Goal: Answer question/provide support

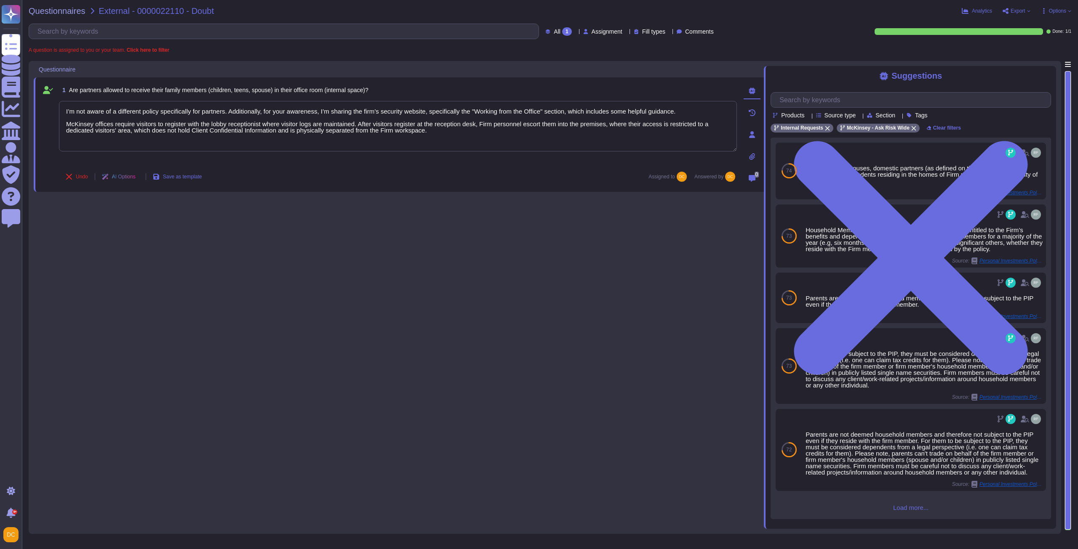
type textarea "I’m not aware of a different policy specifically for partners. Additionally, fo…"
click at [23, 44] on div "Questionnaires External - 0000022110 - Doubt Analytics Export Options All 1 Ass…" at bounding box center [550, 274] width 1056 height 549
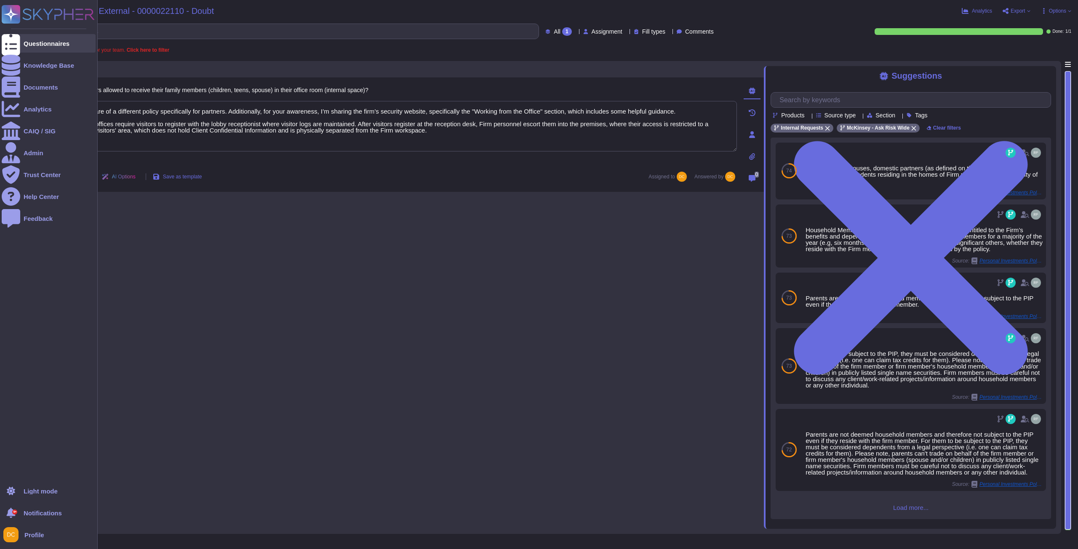
click at [9, 43] on icon at bounding box center [11, 43] width 19 height 25
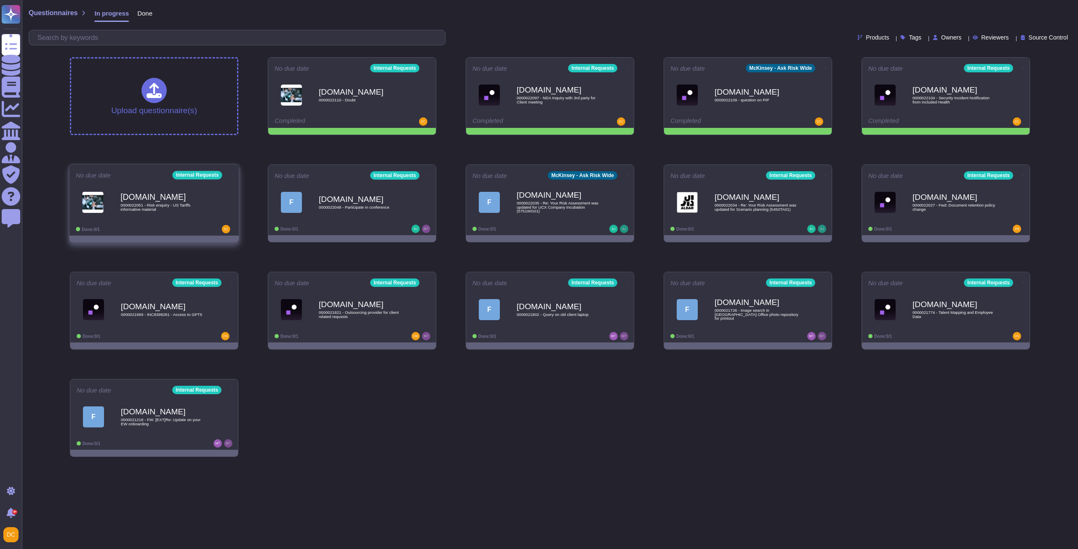
click at [191, 215] on div "[DOMAIN_NAME] 0000022051 - Risk enquiry - US Tariffs informative material" at bounding box center [162, 202] width 85 height 34
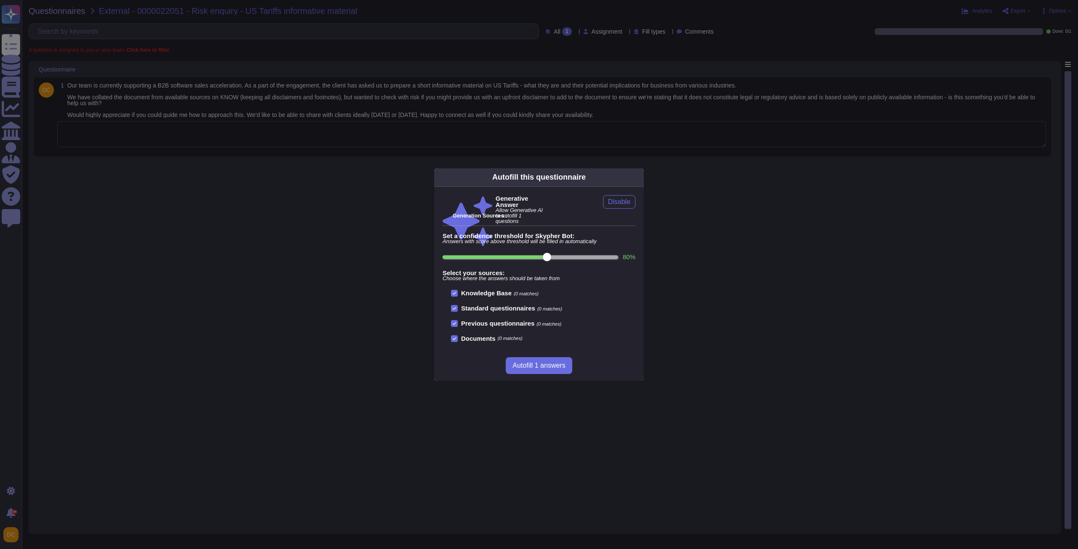
click at [172, 144] on div "Autofill this questionnaire Generative Answer Allow Generative AI to autofill 1…" at bounding box center [539, 274] width 1078 height 549
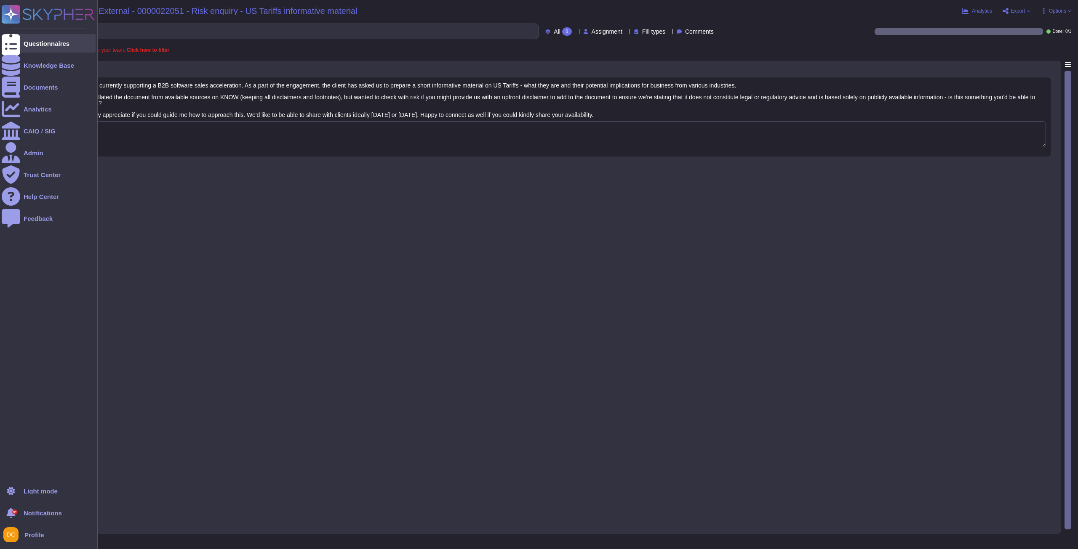
click at [16, 48] on div at bounding box center [11, 43] width 19 height 19
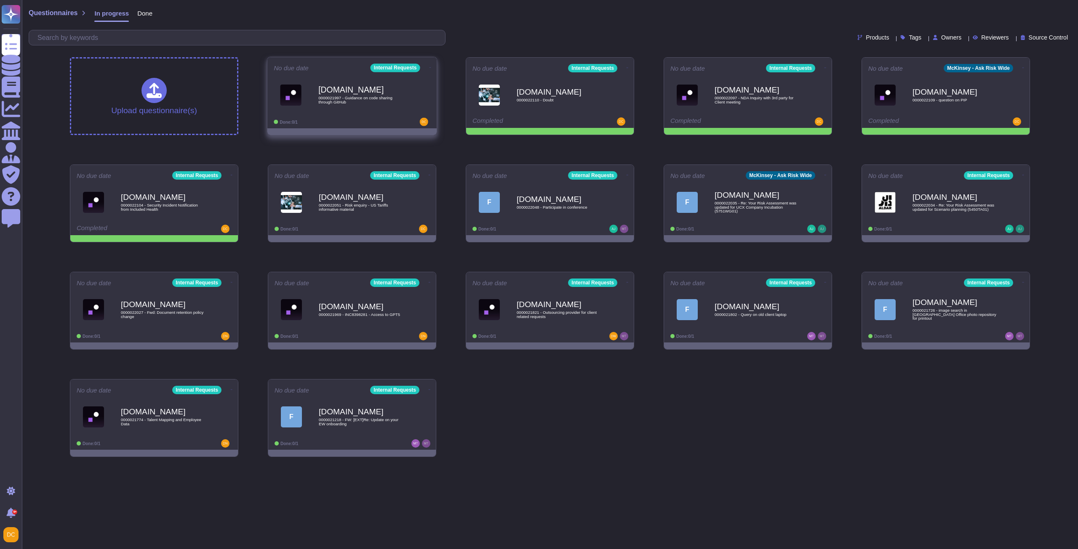
click at [334, 113] on div "[DOMAIN_NAME] 0000021997 - Guidance on code sharing through GitHub" at bounding box center [352, 95] width 157 height 43
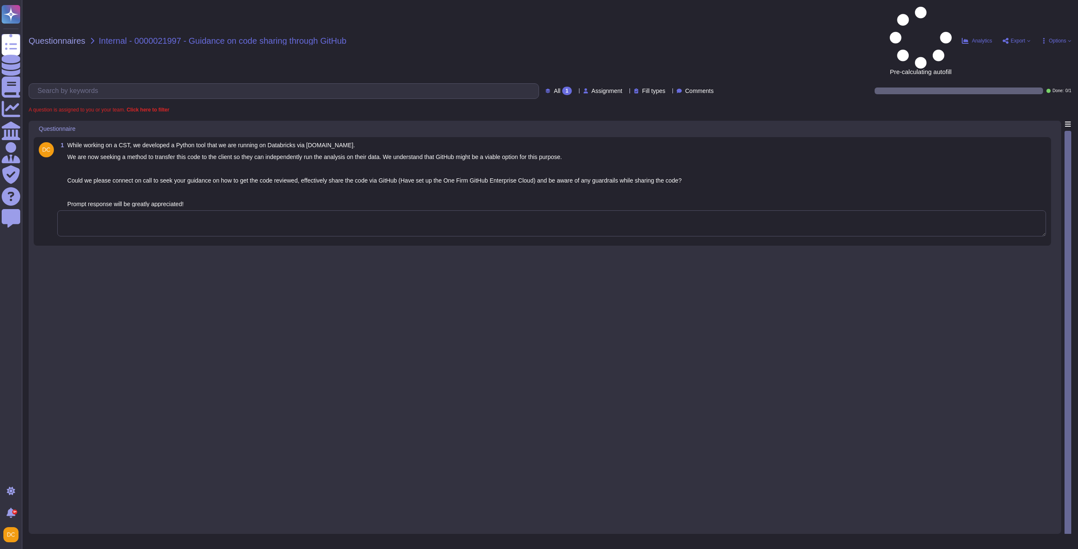
click at [215, 210] on textarea at bounding box center [551, 223] width 988 height 26
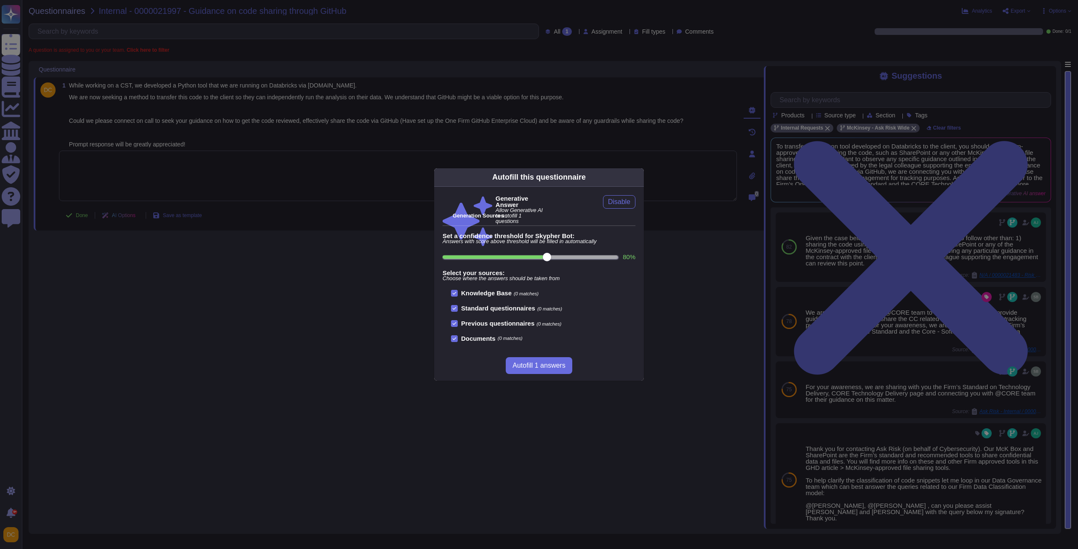
click at [912, 349] on div "Autofill this questionnaire Generative Answer Allow Generative AI to autofill 1…" at bounding box center [539, 274] width 1078 height 549
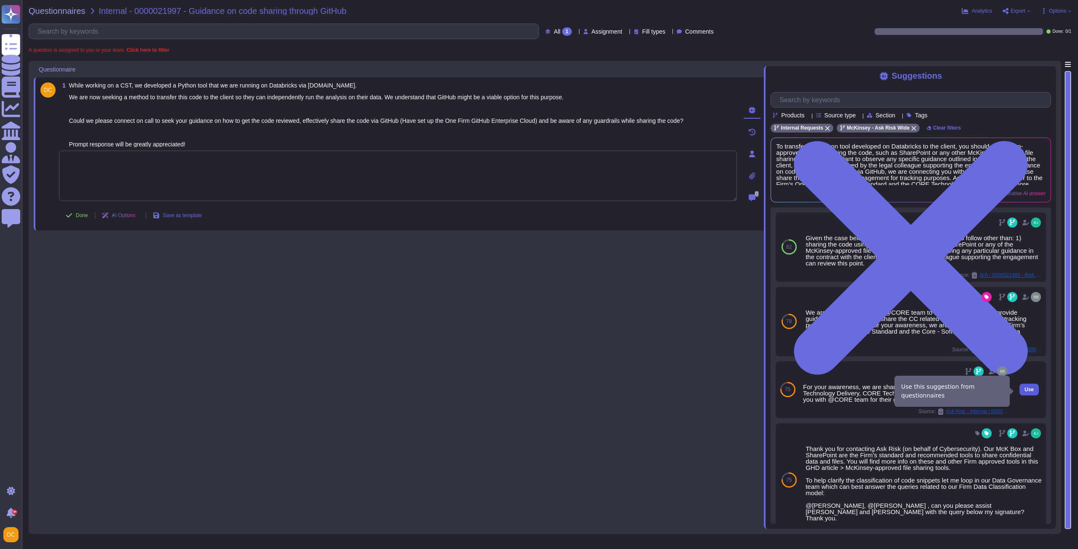
click at [1027, 391] on button "Use" at bounding box center [1028, 390] width 19 height 12
type textarea "For your awareness, we are sharing with you the Firm’s Standard on Technology D…"
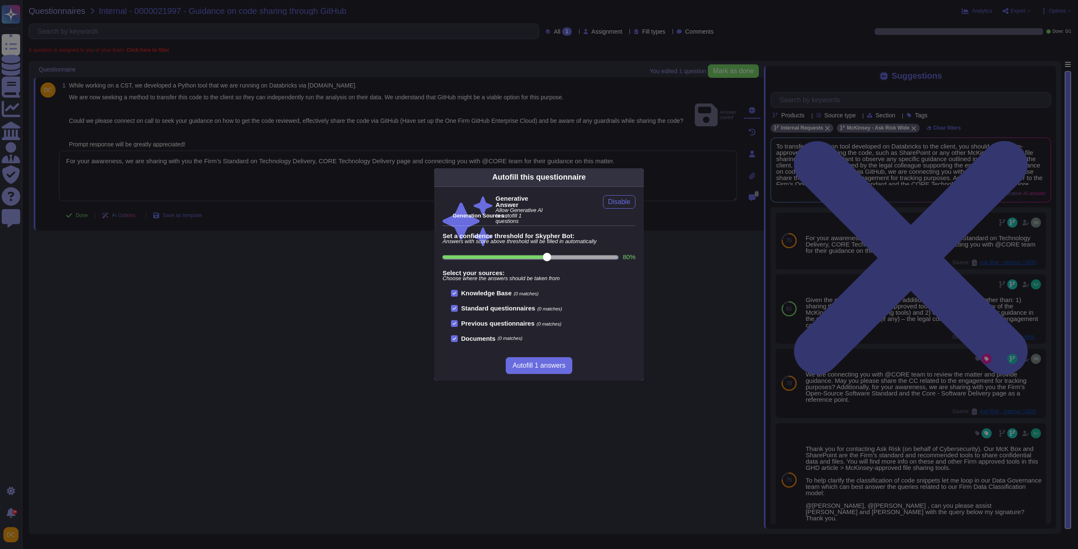
click at [203, 205] on div "Autofill this questionnaire Generative Answer Allow Generative AI to autofill 1…" at bounding box center [539, 274] width 1078 height 549
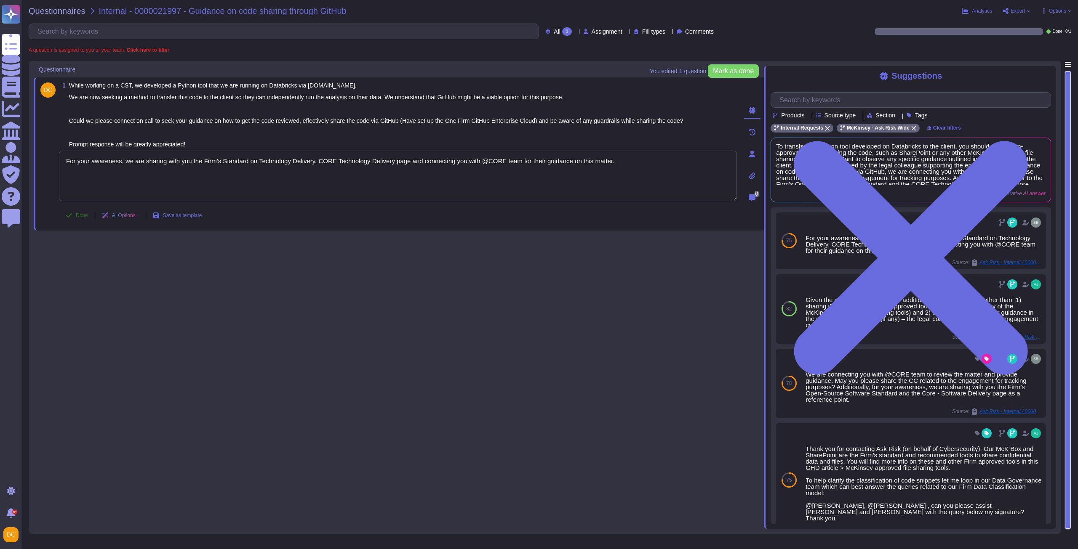
click at [76, 216] on span "Done" at bounding box center [82, 215] width 12 height 5
